Goal: Communication & Community: Answer question/provide support

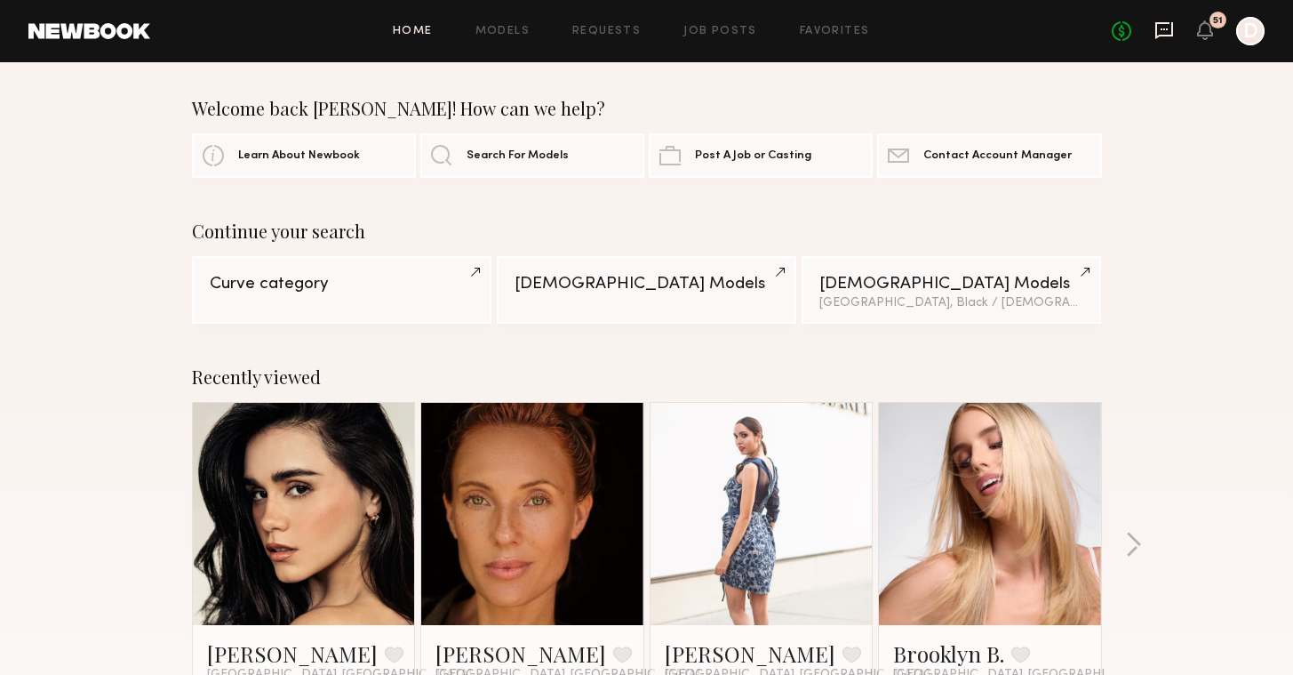
click at [1171, 30] on icon at bounding box center [1165, 30] width 20 height 20
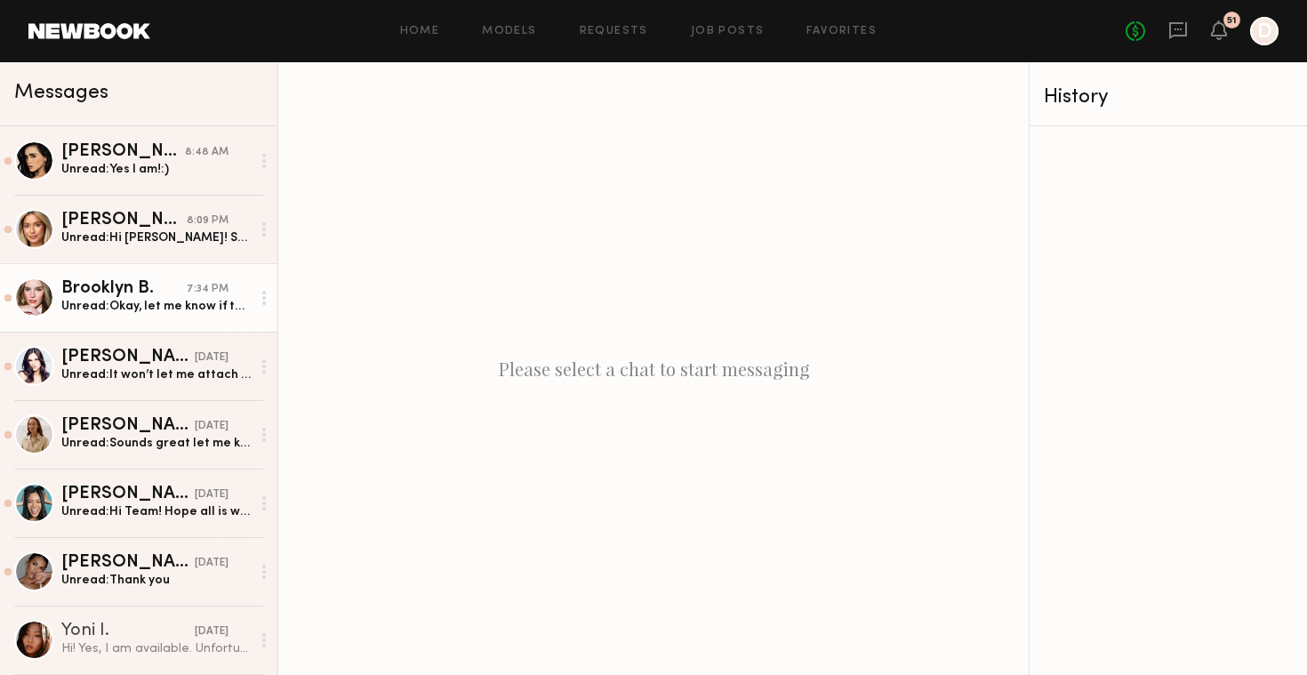
click at [197, 308] on div "Unread: Okay, let me know if the shoot date happens to change! Would love to wo…" at bounding box center [155, 306] width 189 height 17
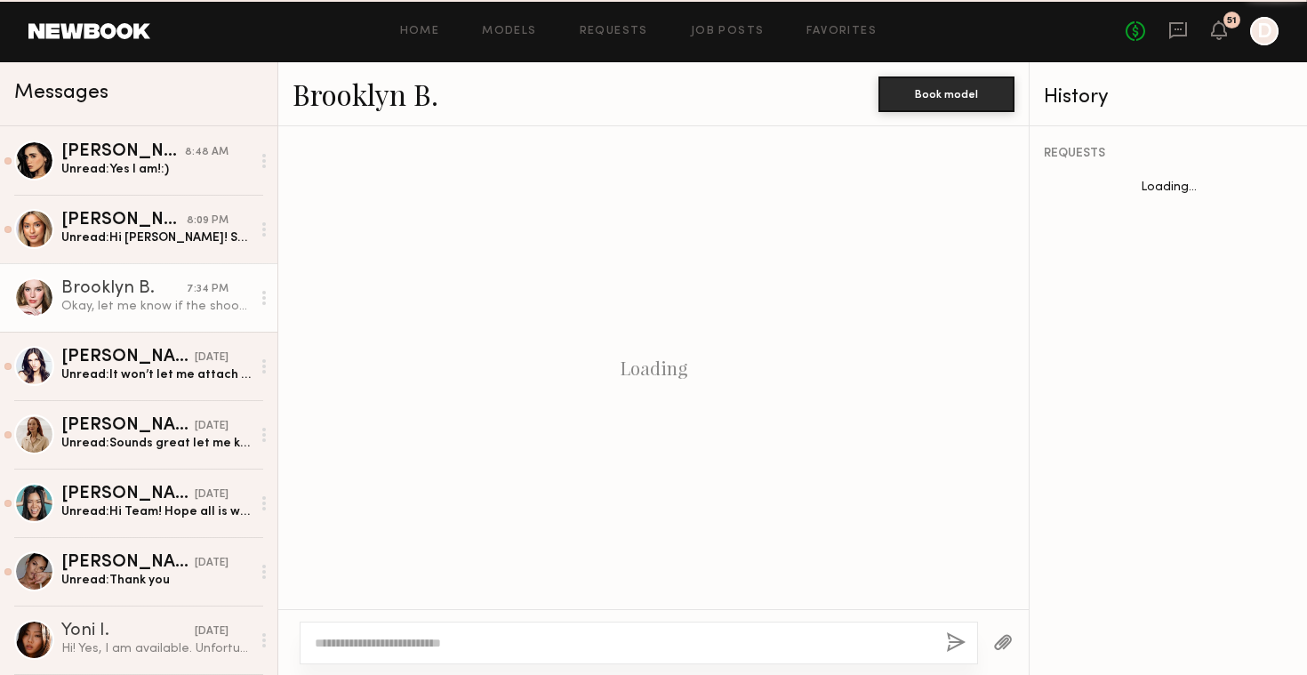
scroll to position [1344, 0]
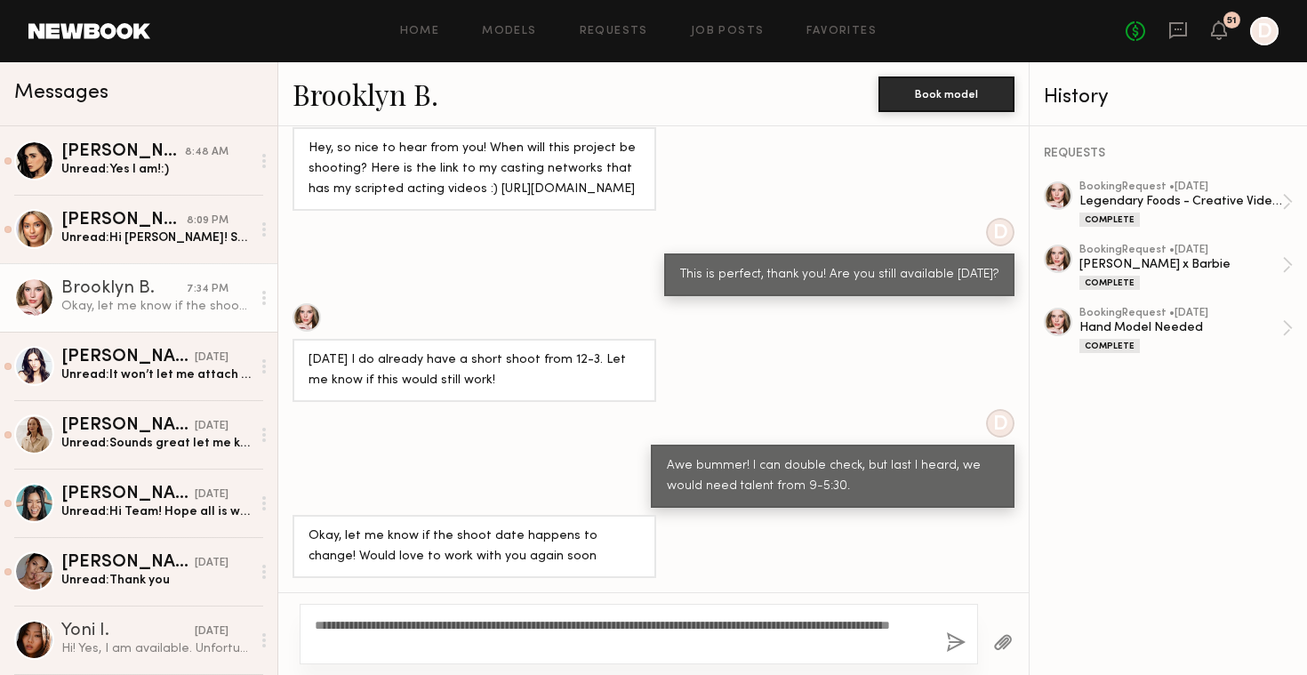
type textarea "**********"
click at [957, 637] on button "button" at bounding box center [956, 643] width 20 height 22
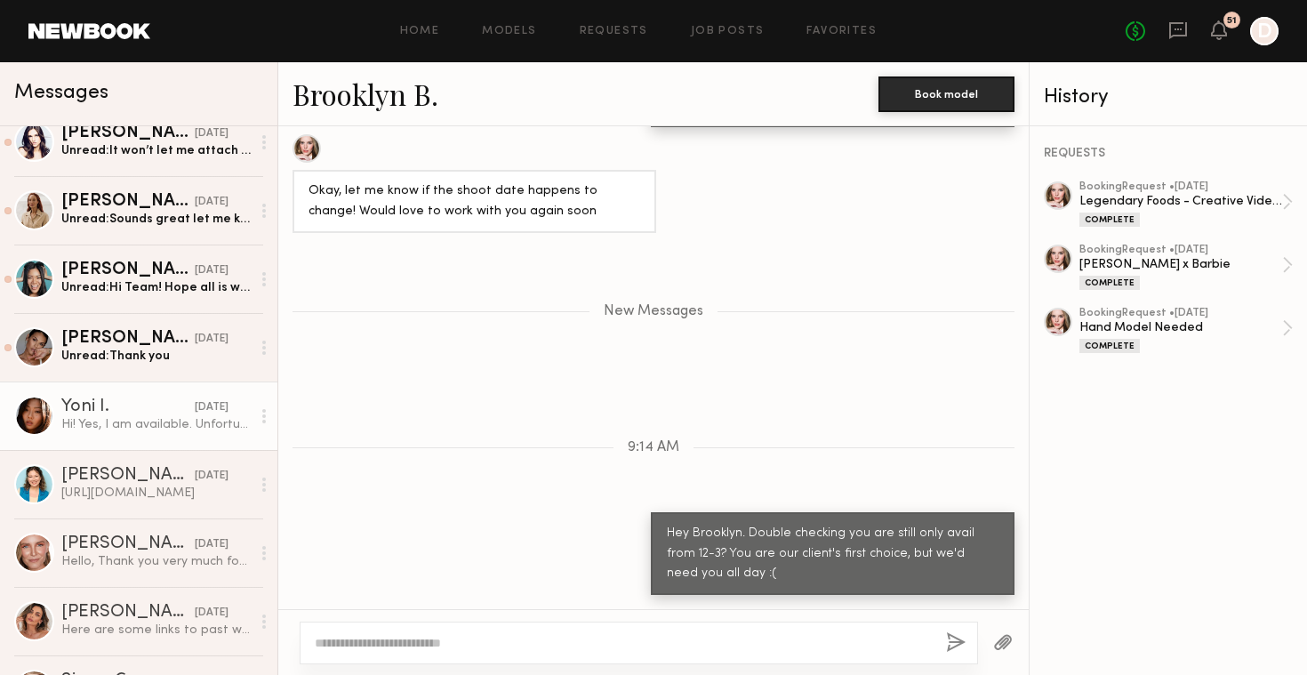
scroll to position [342, 0]
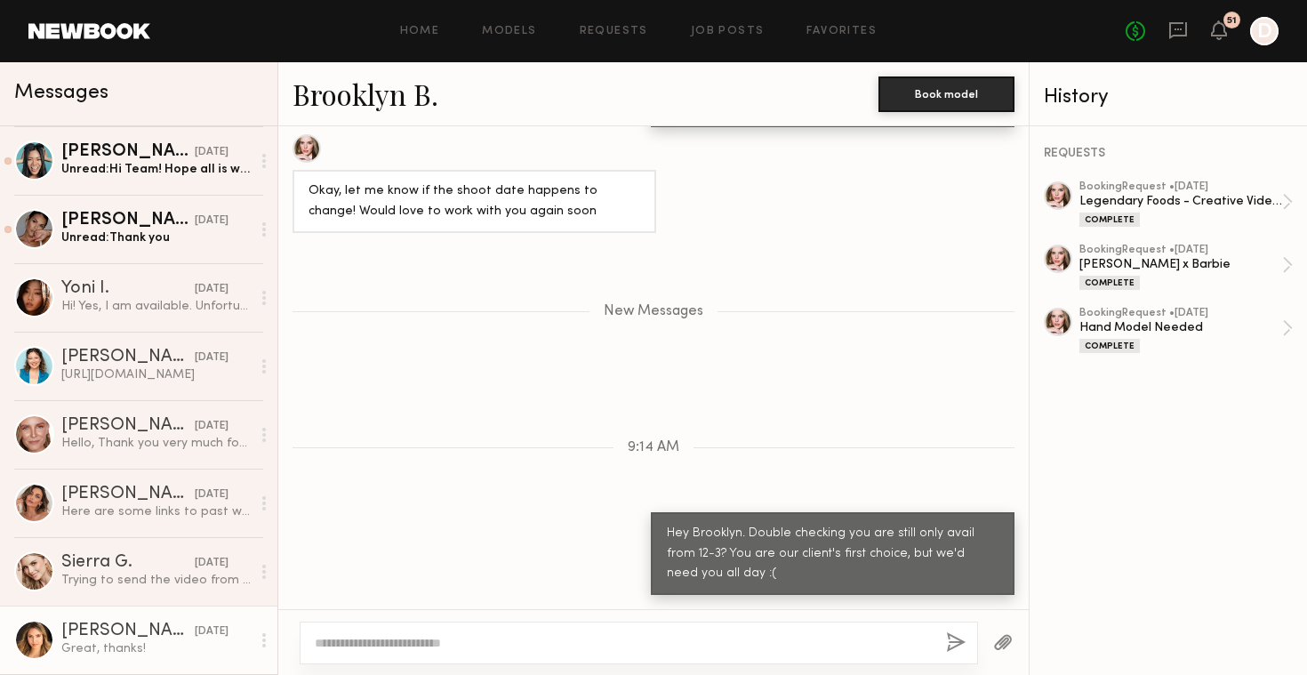
click at [163, 651] on div "Great, thanks!" at bounding box center [155, 648] width 189 height 17
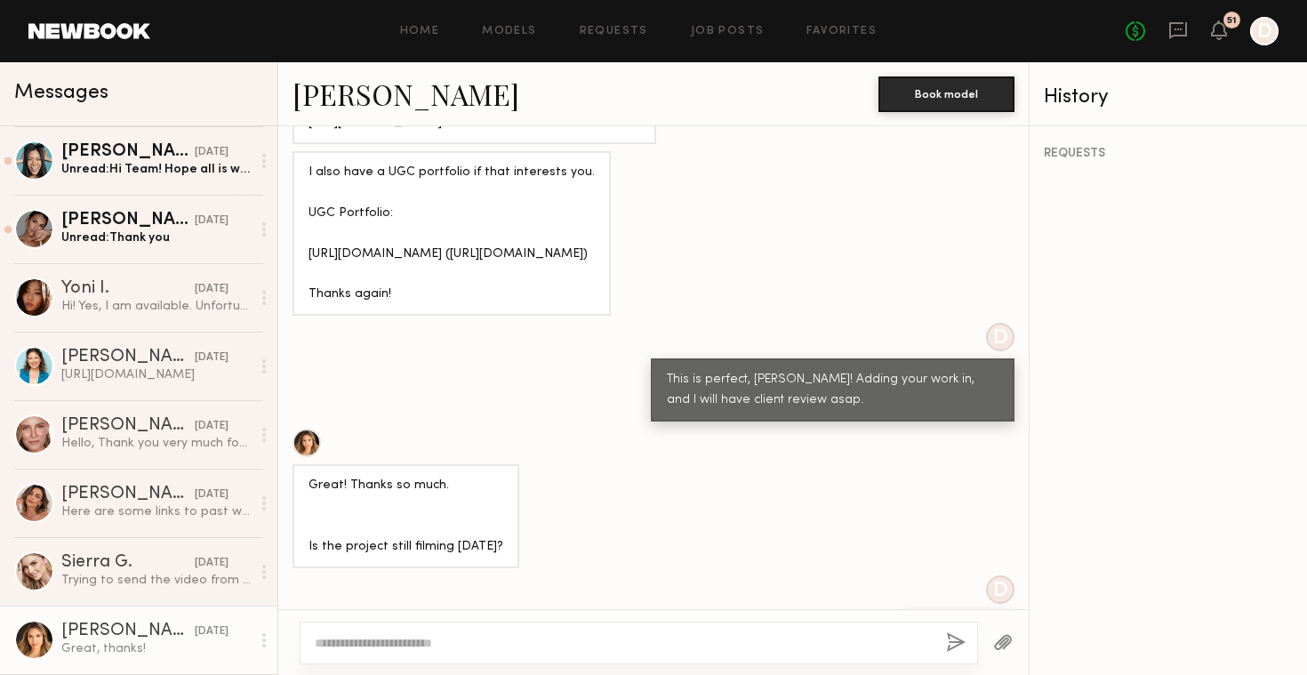
scroll to position [1460, 0]
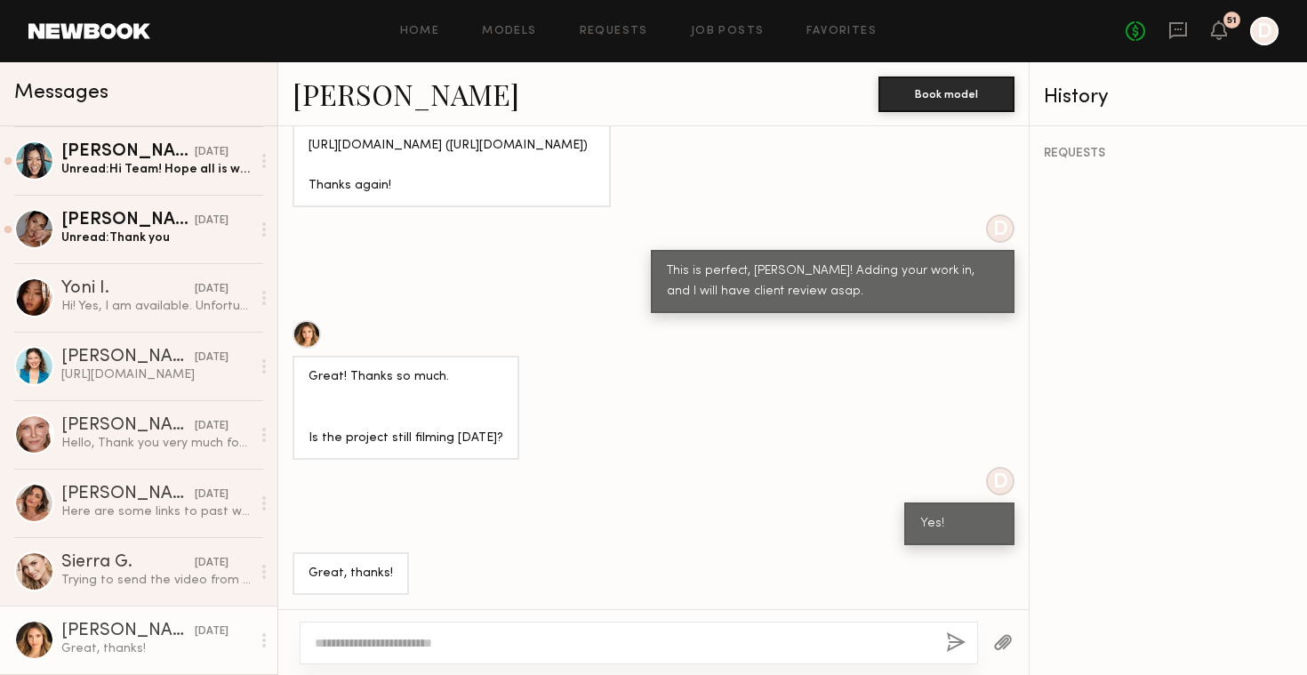
click at [469, 636] on textarea at bounding box center [623, 643] width 617 height 18
type textarea "**********"
click at [956, 641] on button "button" at bounding box center [956, 643] width 20 height 22
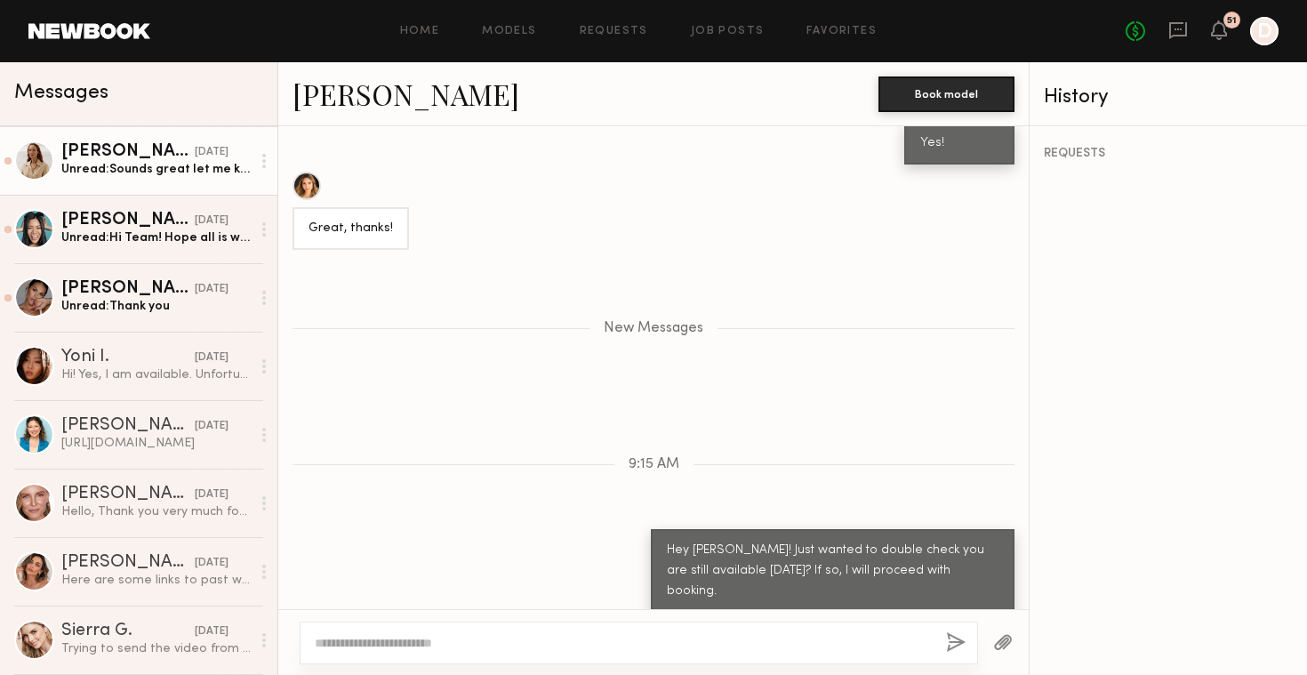
click at [191, 180] on link "[PERSON_NAME] [DATE] Unread: Sounds great let me know if you need anything!" at bounding box center [138, 160] width 277 height 68
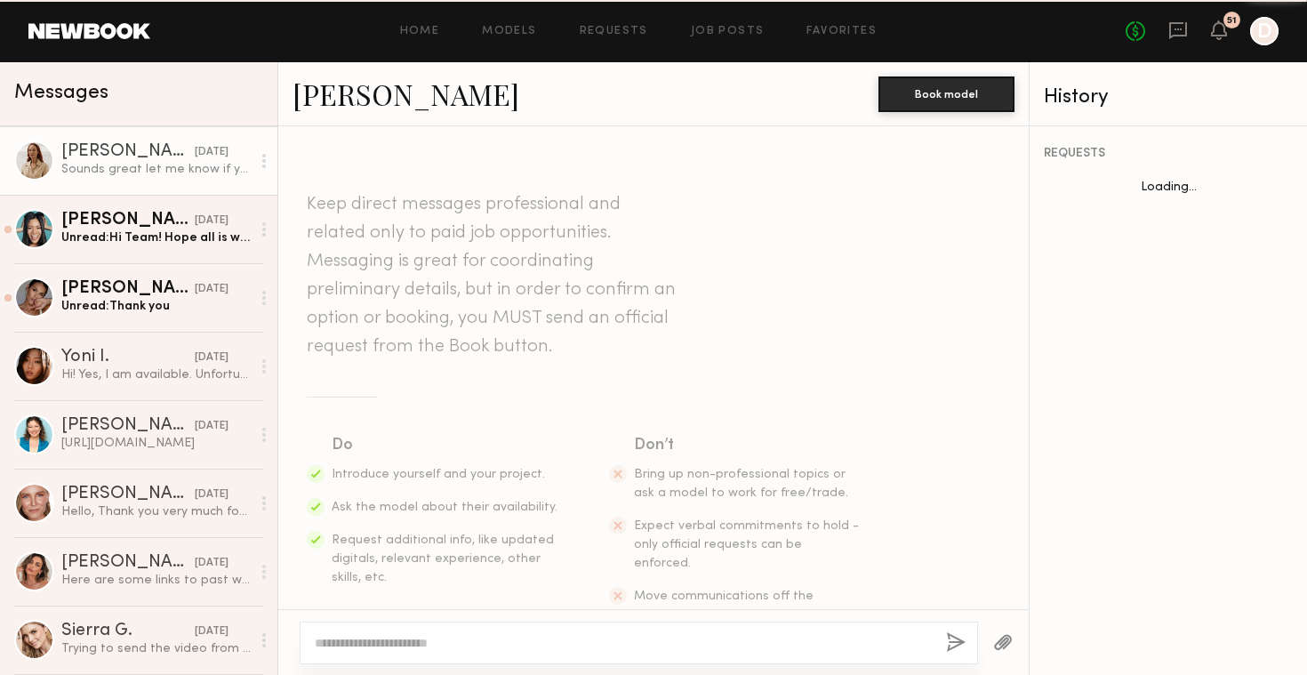
scroll to position [792, 0]
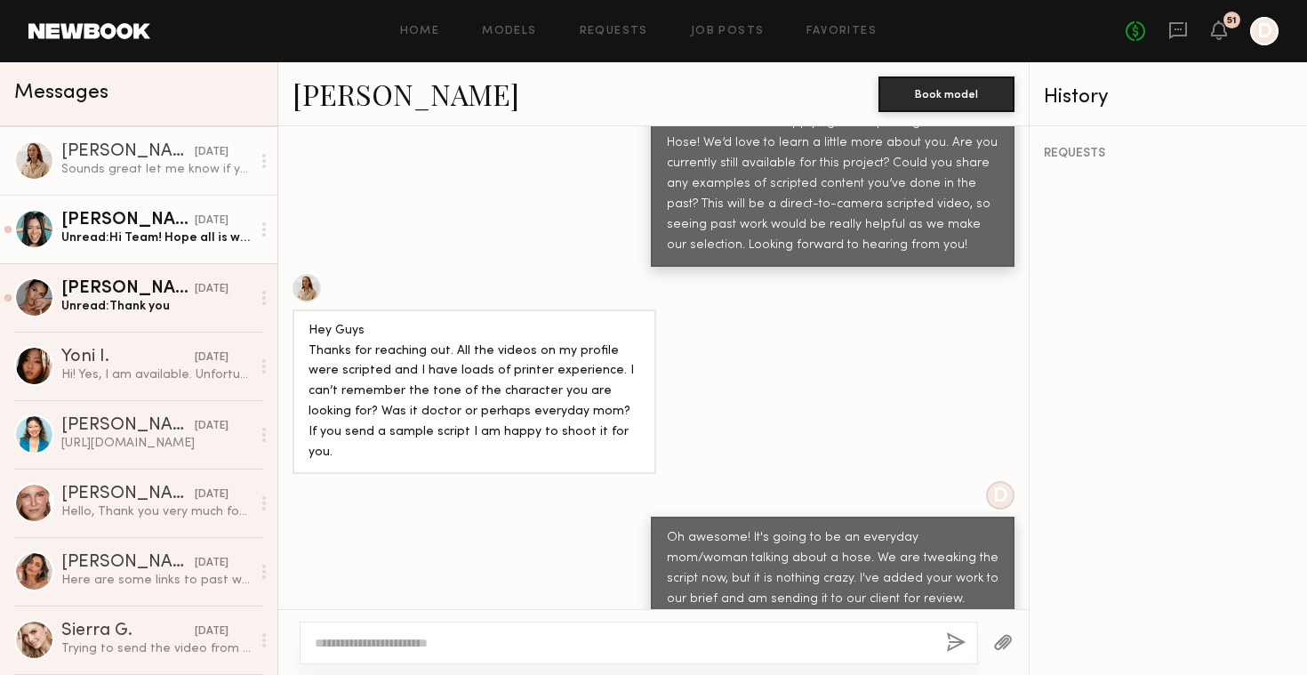
click at [195, 227] on div "[DATE]" at bounding box center [212, 220] width 34 height 17
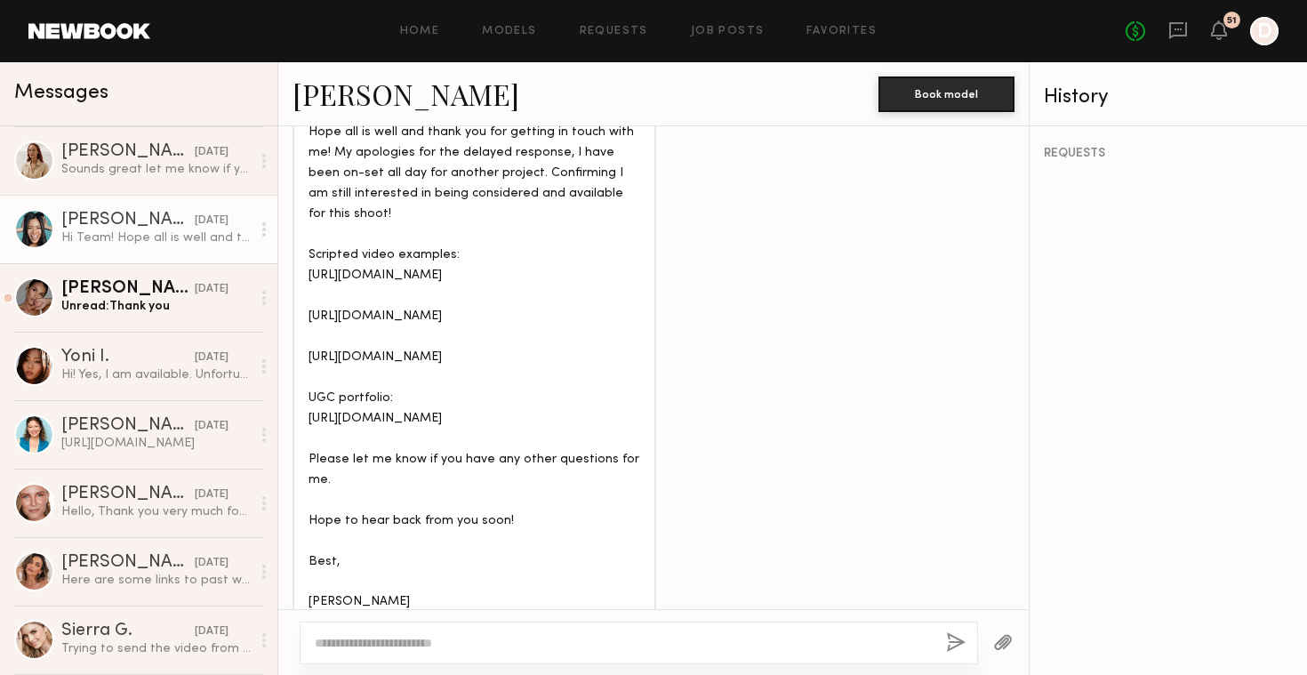
scroll to position [850, 0]
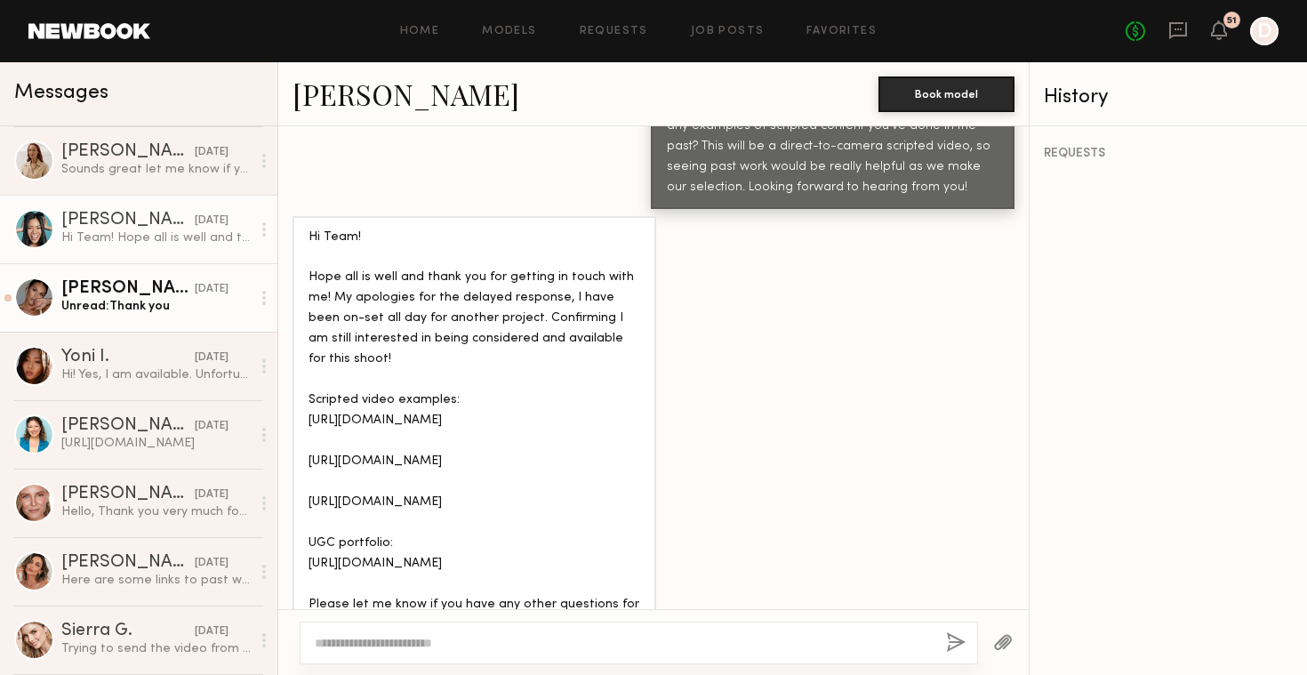
click at [189, 308] on div "Unread: Thank you" at bounding box center [155, 306] width 189 height 17
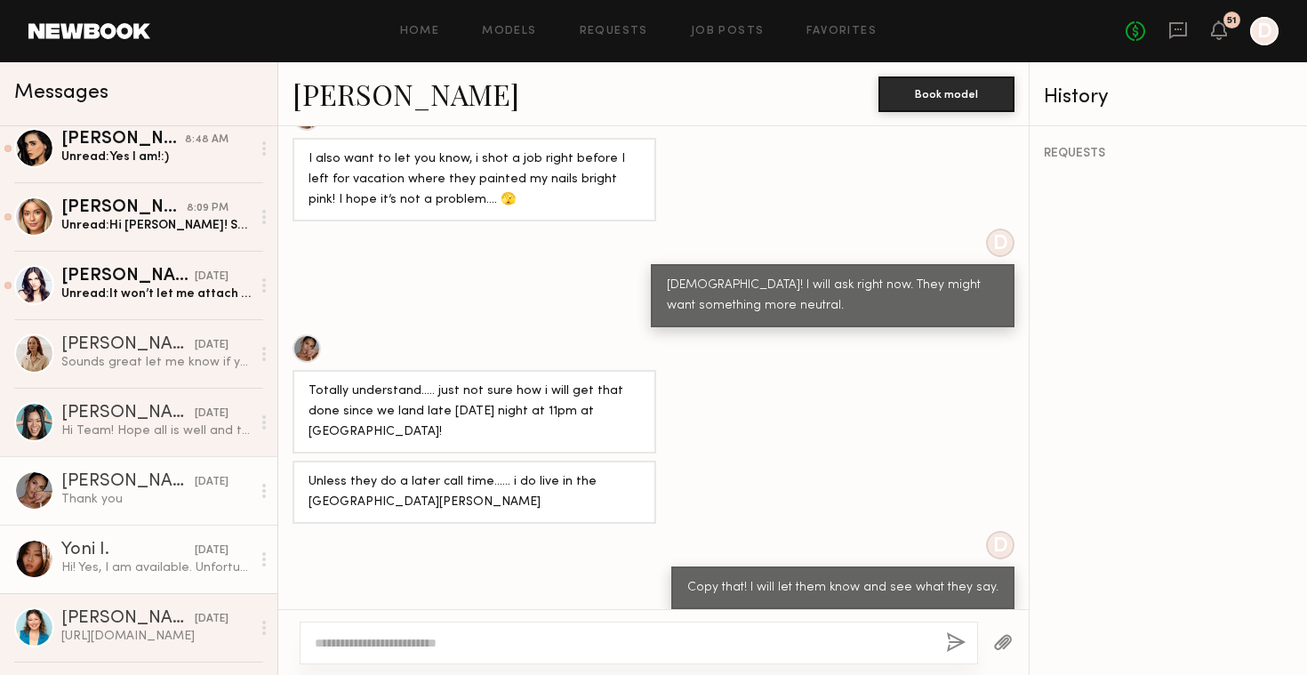
scroll to position [2, 0]
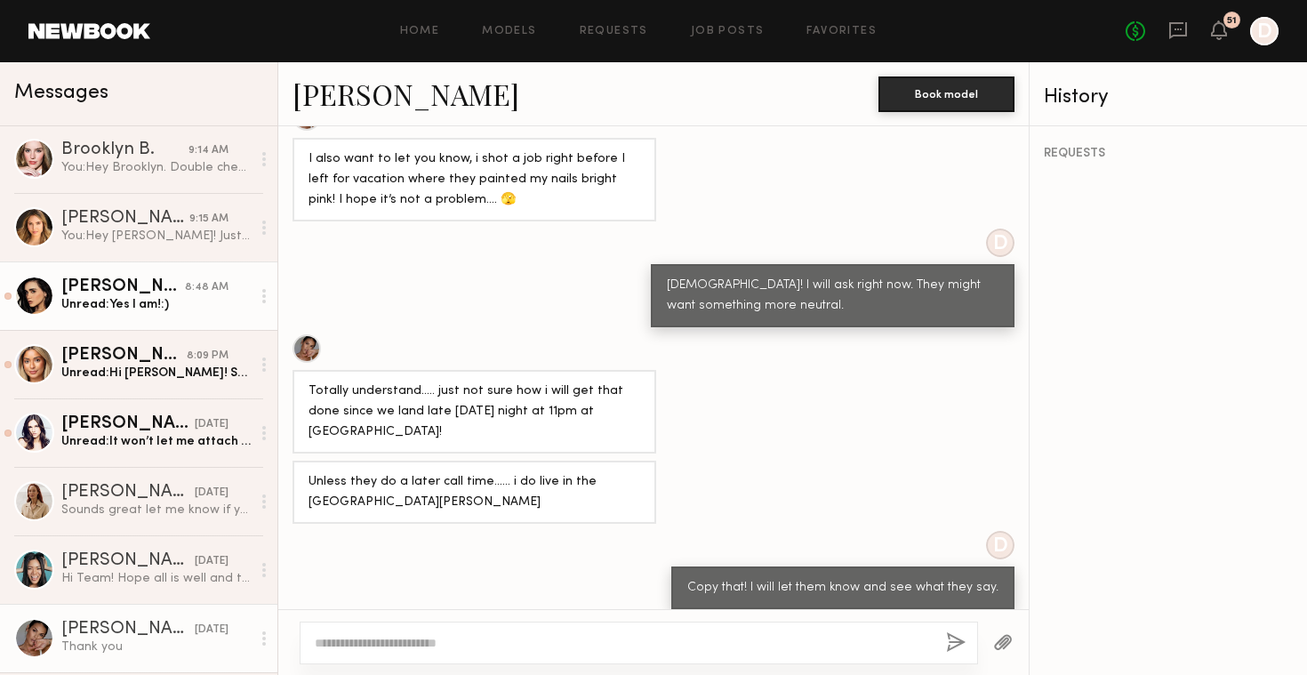
click at [161, 319] on link "[PERSON_NAME] 8:48 AM Unread: Yes I am!:)" at bounding box center [138, 295] width 277 height 68
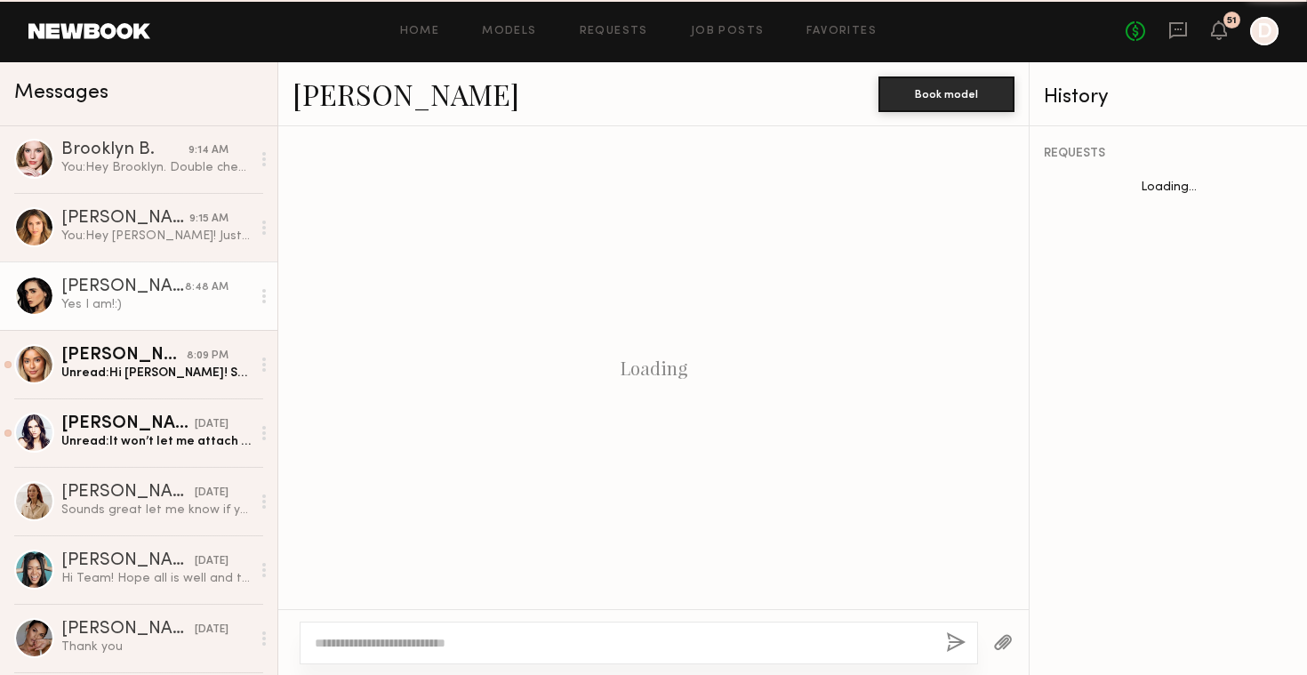
scroll to position [948, 0]
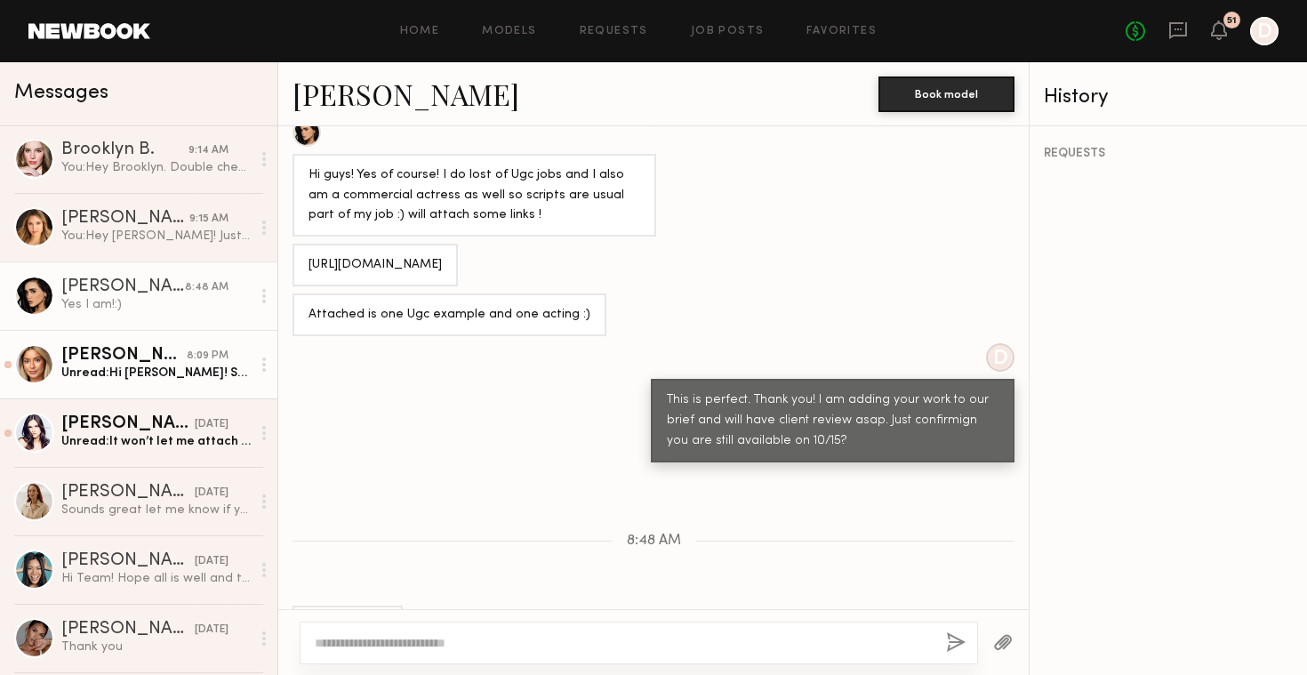
click at [164, 348] on div "[PERSON_NAME]" at bounding box center [123, 356] width 125 height 18
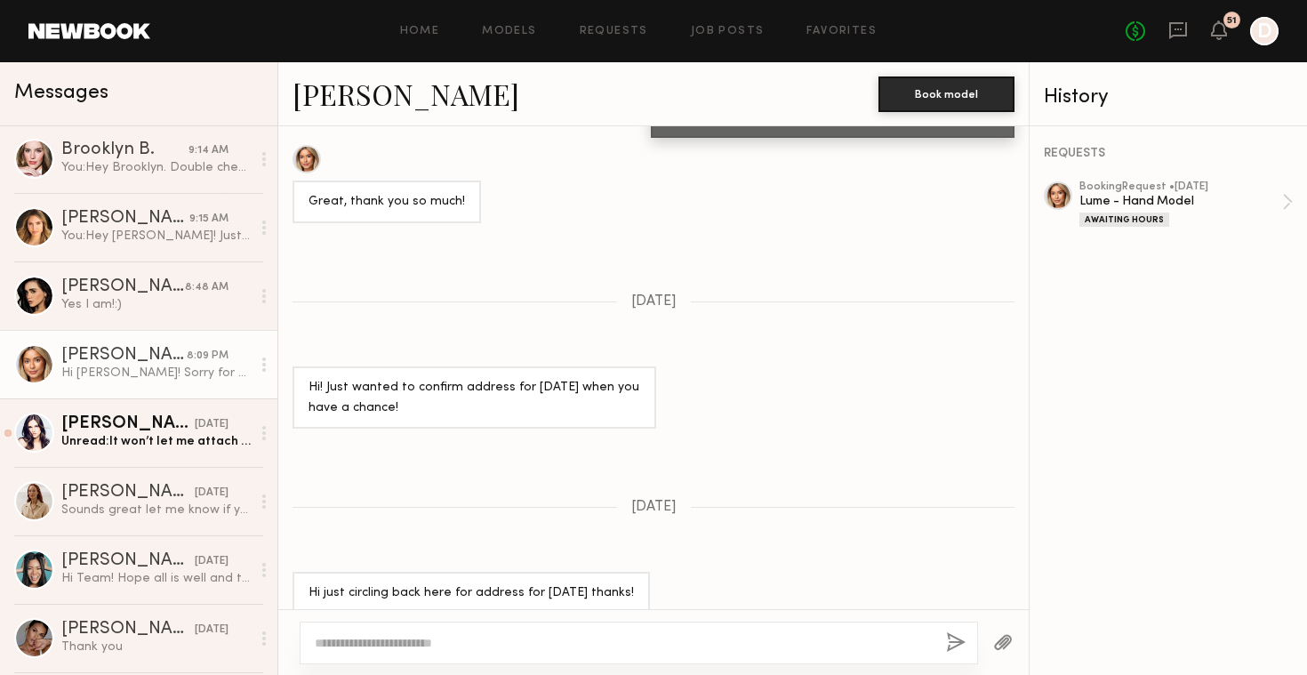
scroll to position [1821, 0]
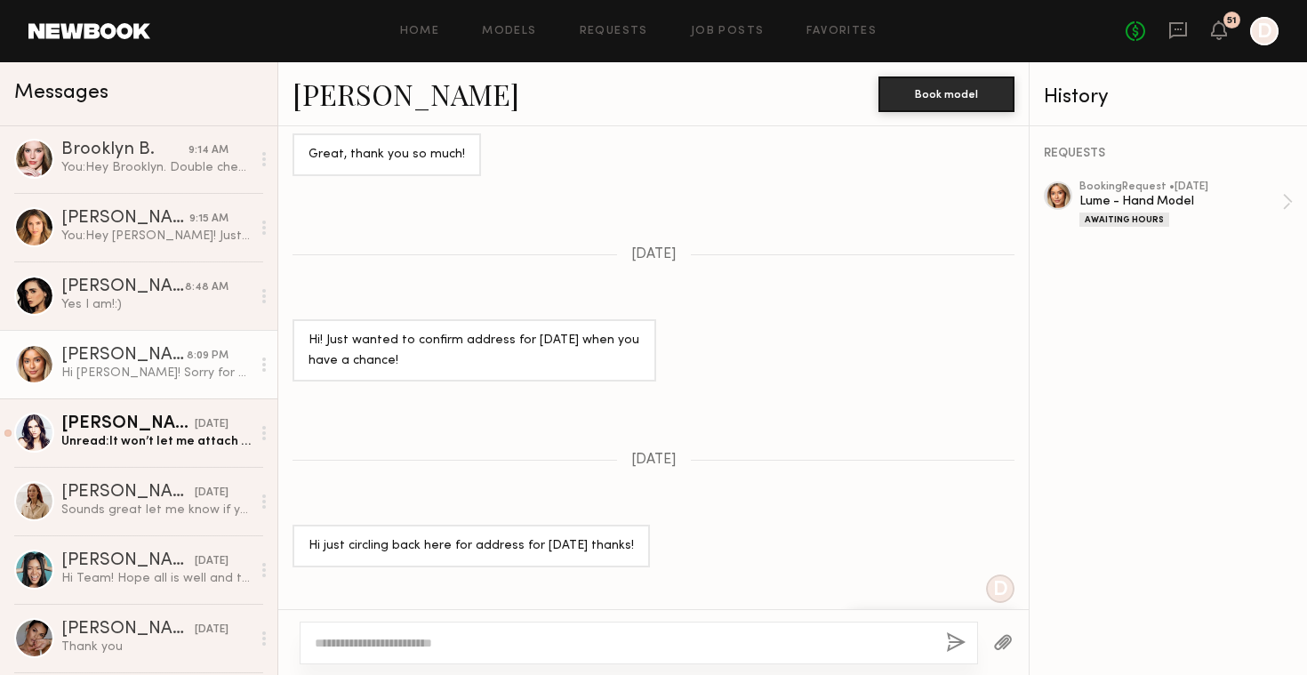
click at [458, 644] on textarea at bounding box center [623, 643] width 617 height 18
type textarea "**********"
click at [943, 646] on div "**********" at bounding box center [639, 642] width 678 height 43
click at [951, 645] on button "button" at bounding box center [956, 643] width 20 height 22
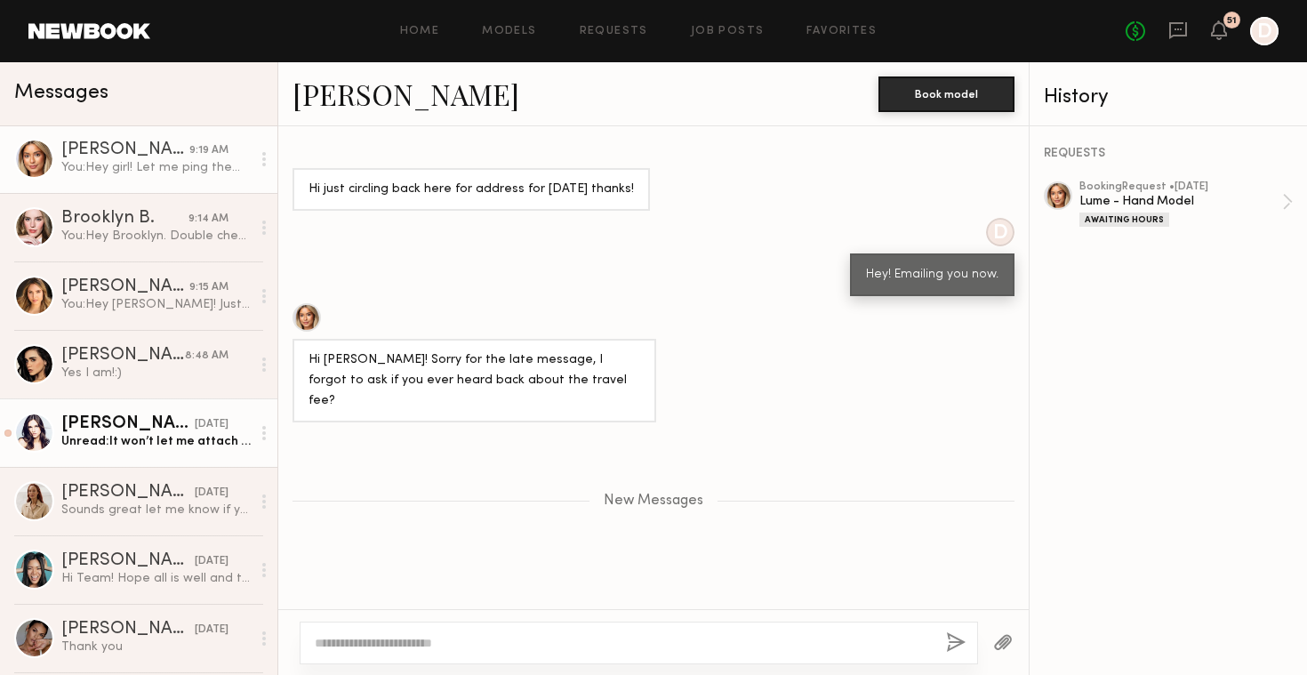
click at [209, 457] on link "[PERSON_NAME] [DATE] Unread: It won’t let me attach a video. Is there an email …" at bounding box center [138, 432] width 277 height 68
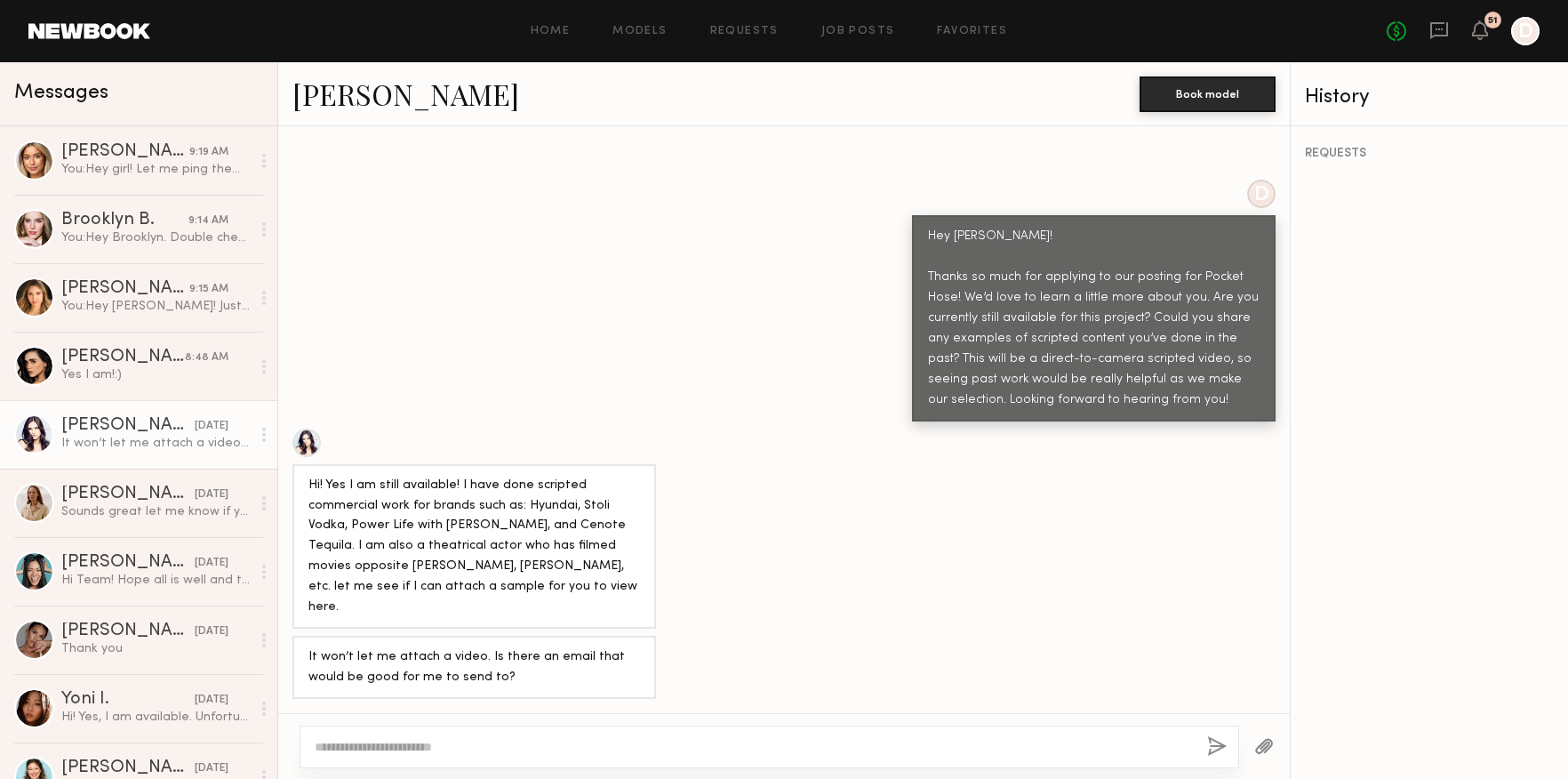
scroll to position [564, 0]
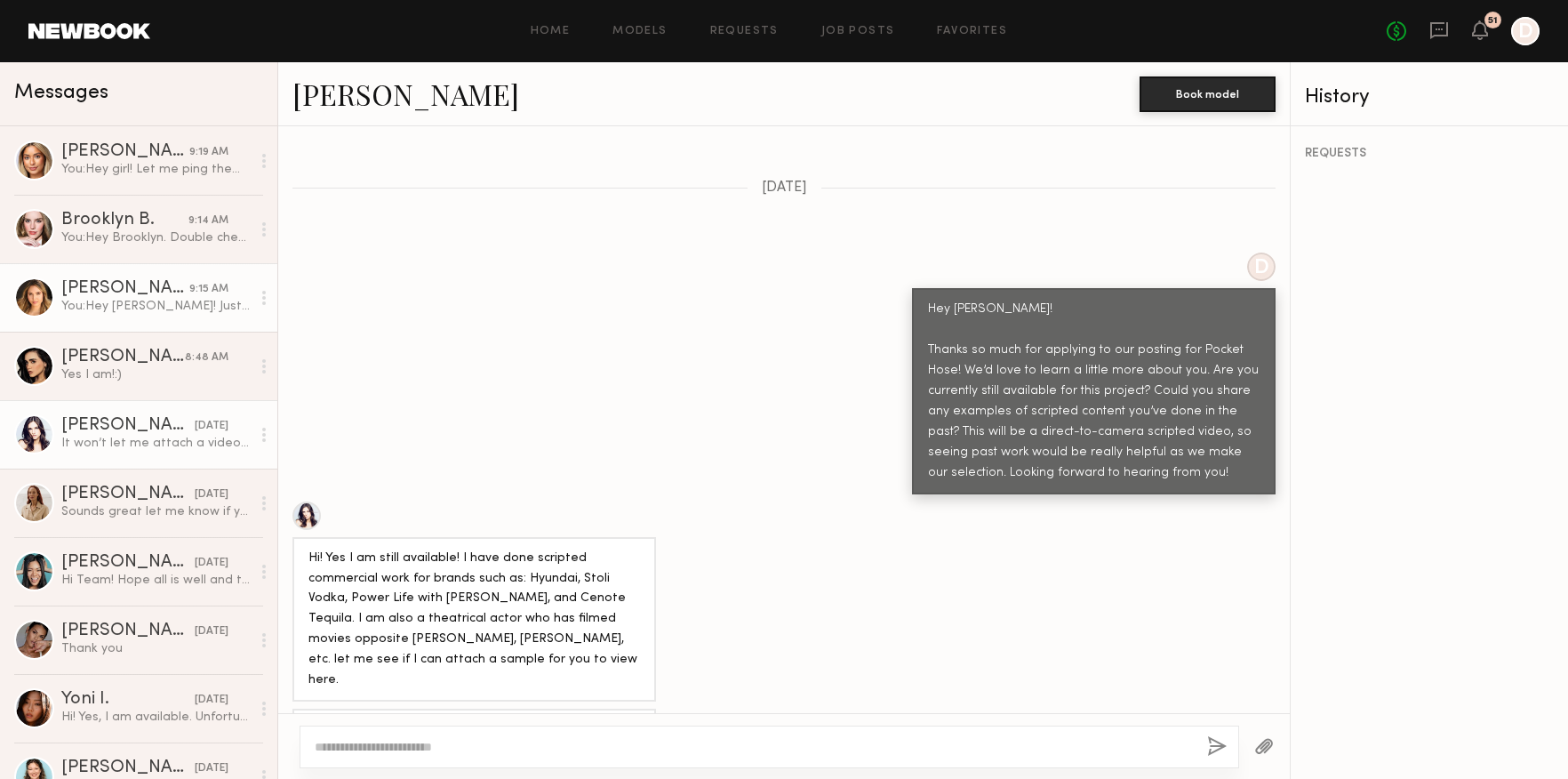
click at [154, 281] on div "[PERSON_NAME]" at bounding box center [125, 289] width 128 height 18
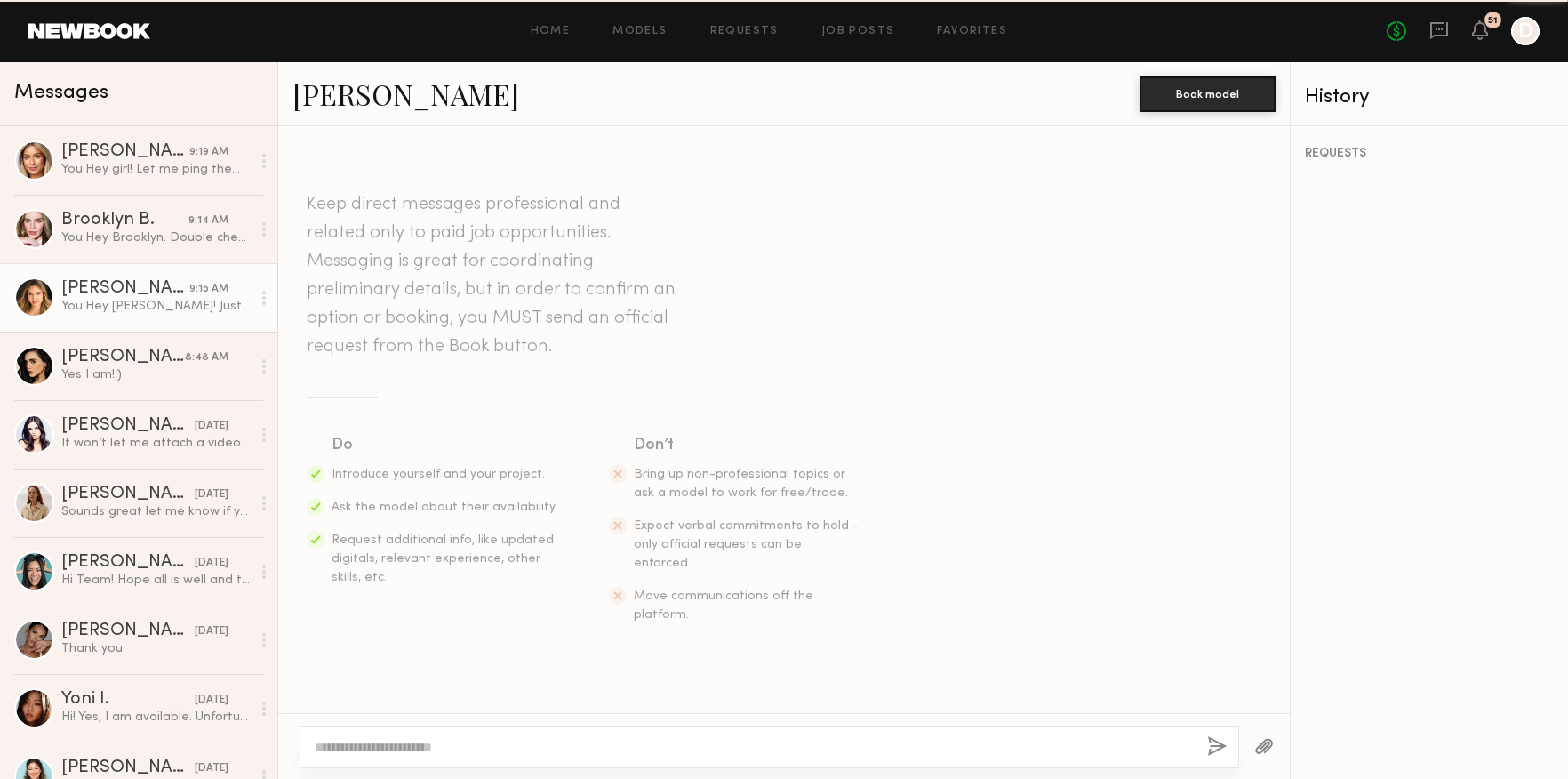
scroll to position [1758, 0]
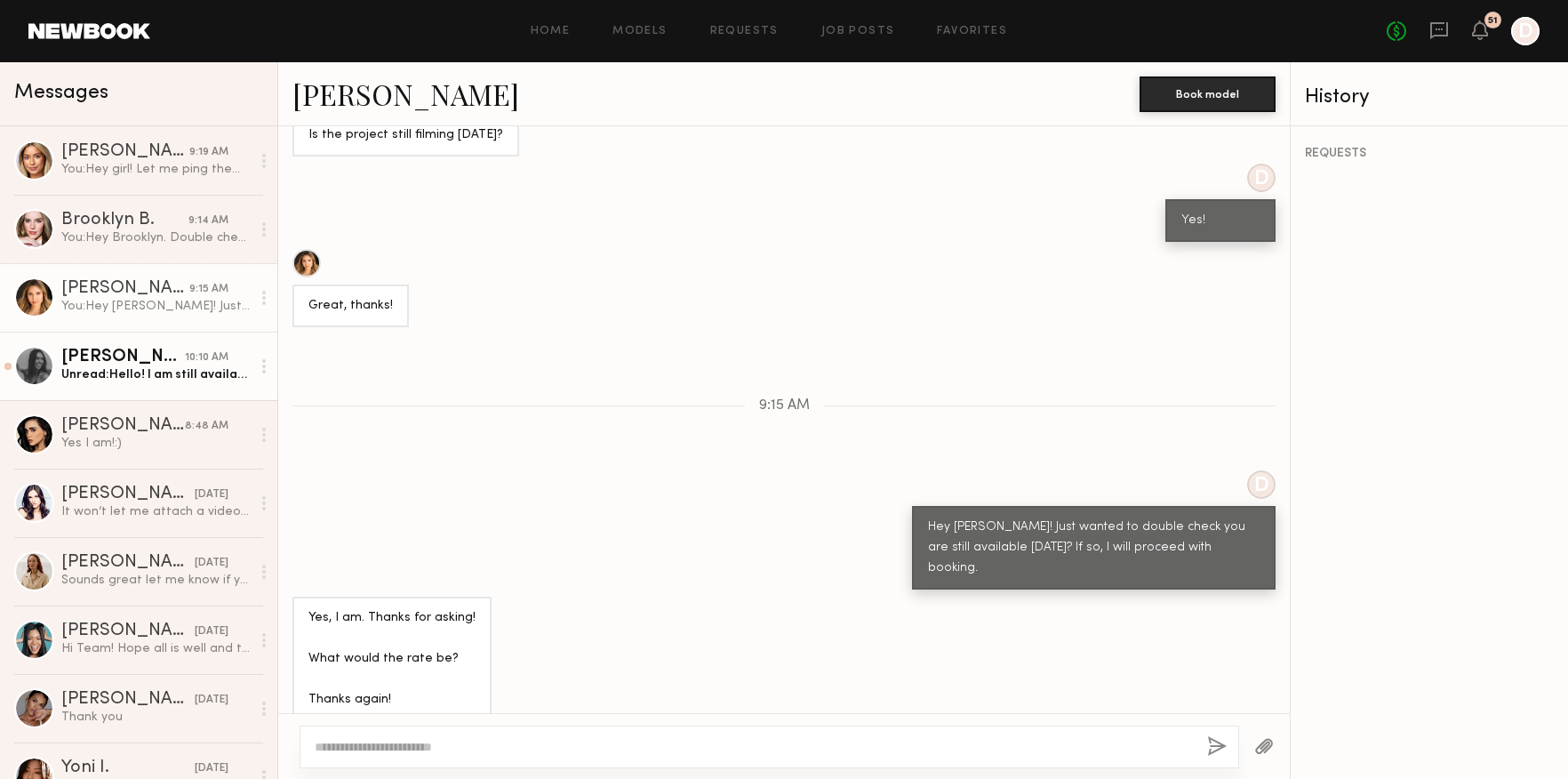
click at [212, 350] on div "10:10 AM" at bounding box center [207, 357] width 44 height 17
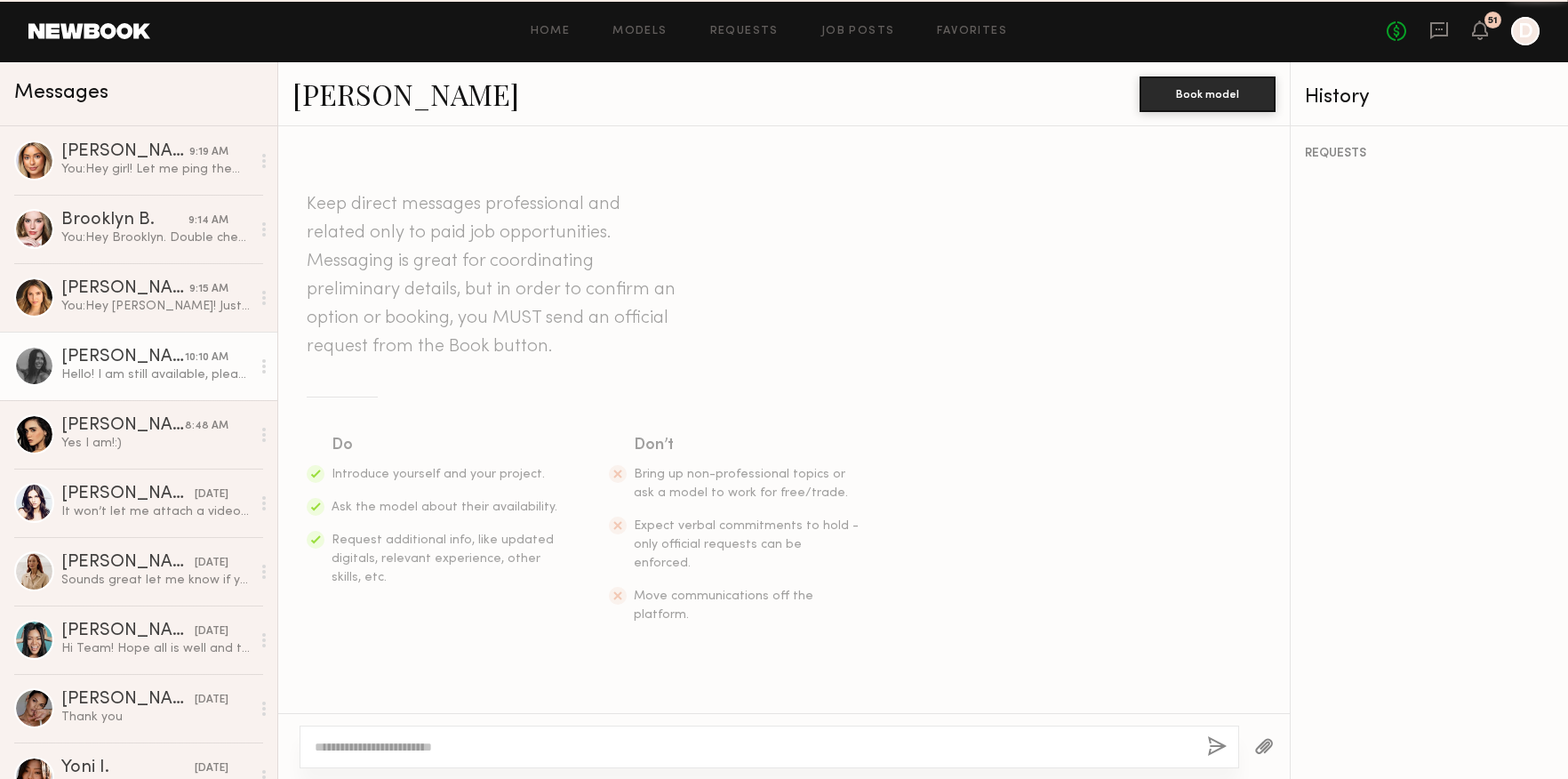
scroll to position [518, 0]
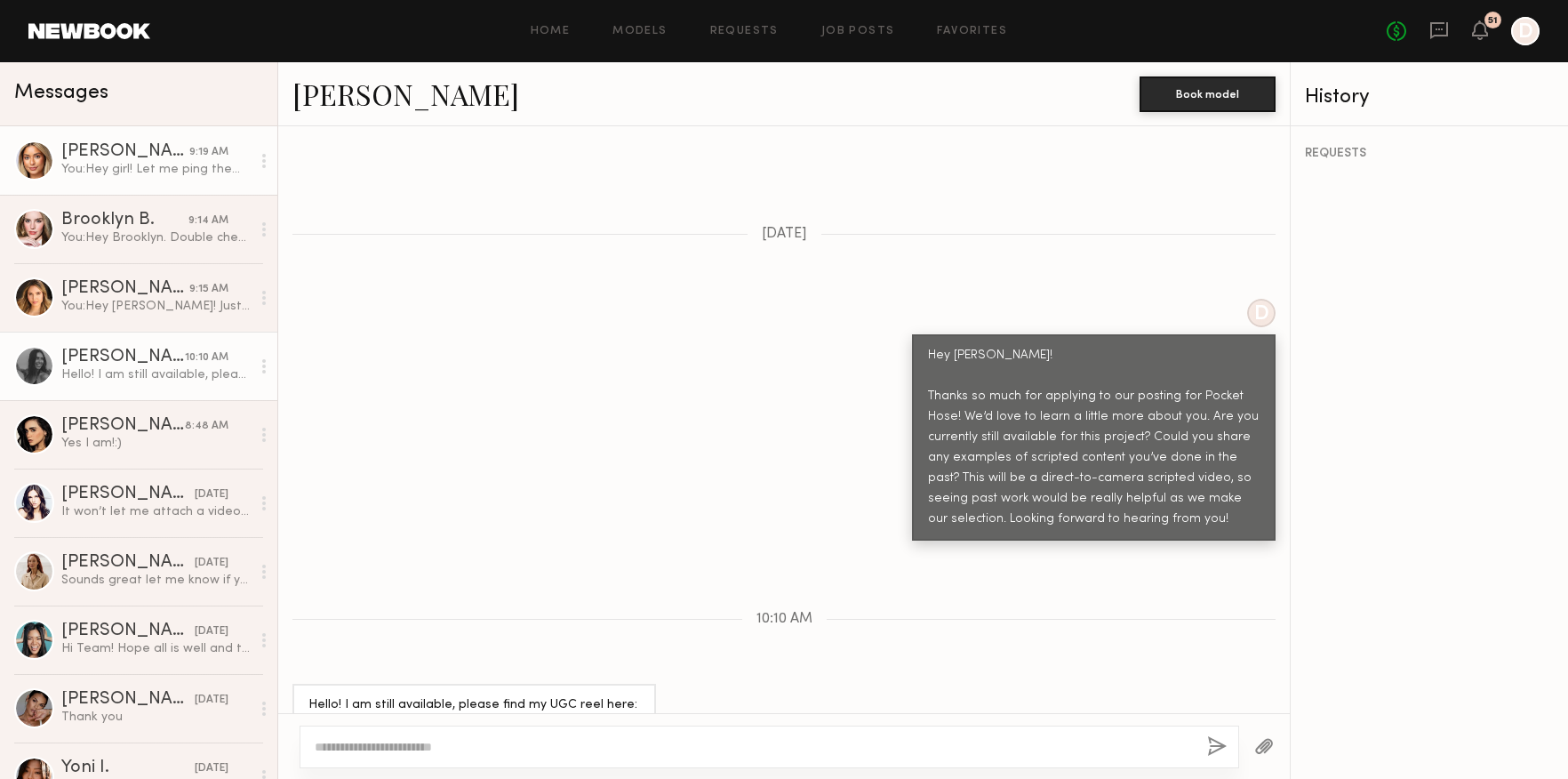
click at [148, 167] on div "You: Hey girl! Let me ping them again." at bounding box center [155, 169] width 189 height 17
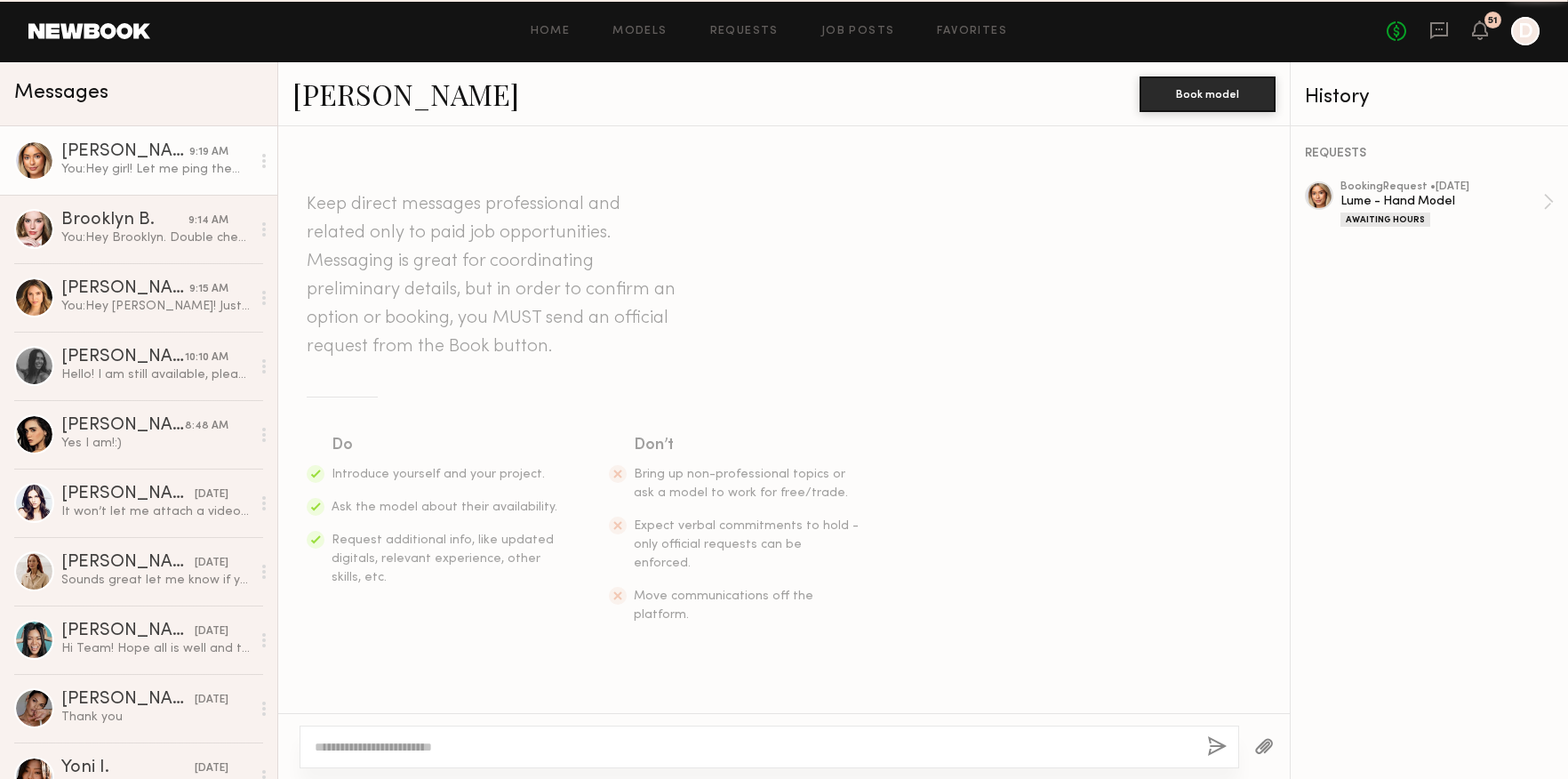
scroll to position [1938, 0]
